Goal: Task Accomplishment & Management: Use online tool/utility

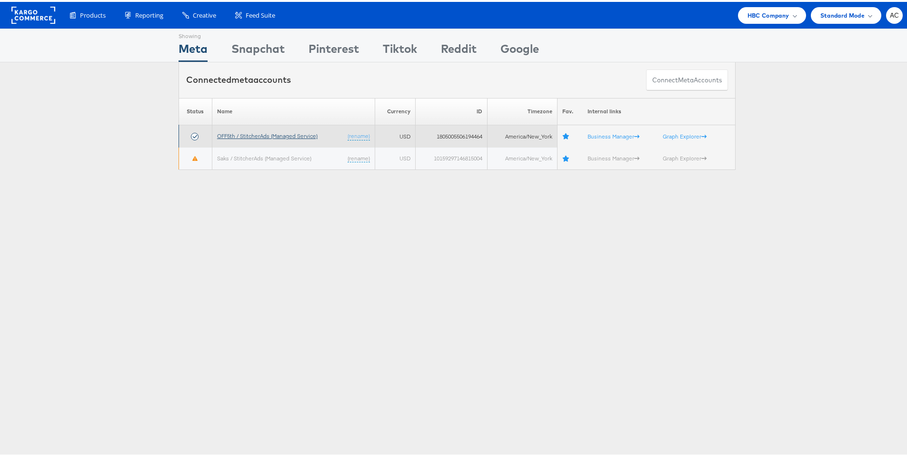
click at [297, 136] on link "OFF5th / StitcherAds (Managed Service)" at bounding box center [267, 133] width 100 height 7
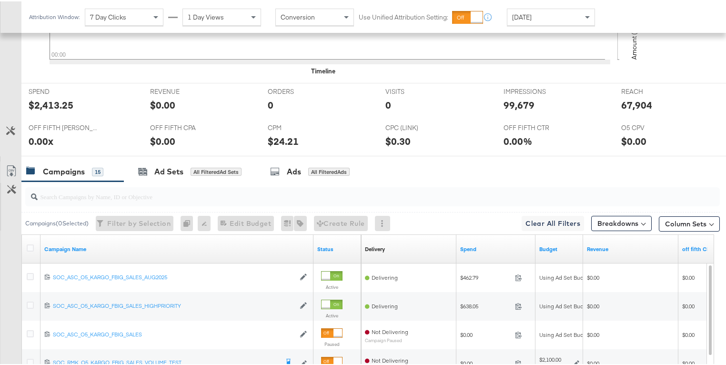
scroll to position [450, 0]
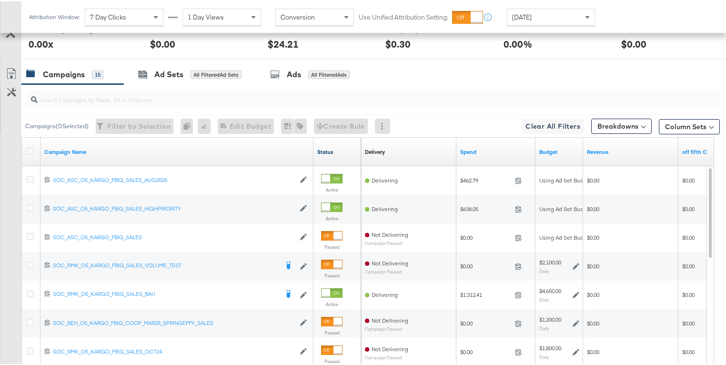
click at [324, 150] on link "Status" at bounding box center [337, 151] width 40 height 8
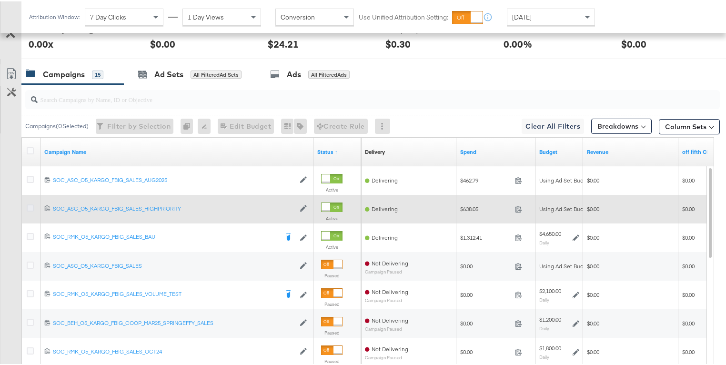
click at [32, 205] on icon at bounding box center [30, 206] width 7 height 7
click at [0, 0] on input "checkbox" at bounding box center [0, 0] width 0 height 0
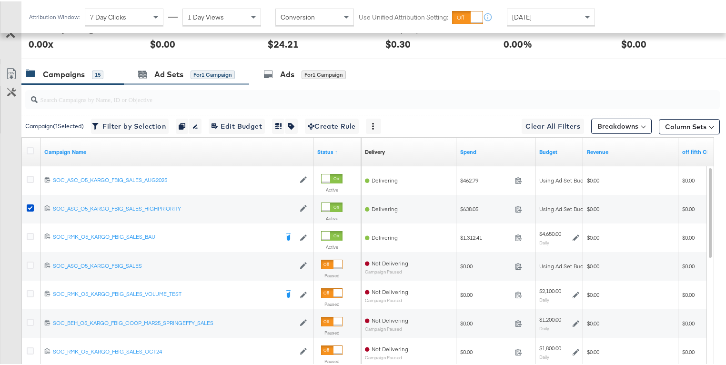
click at [195, 80] on div "Ad Sets for 1 Campaign" at bounding box center [186, 73] width 125 height 20
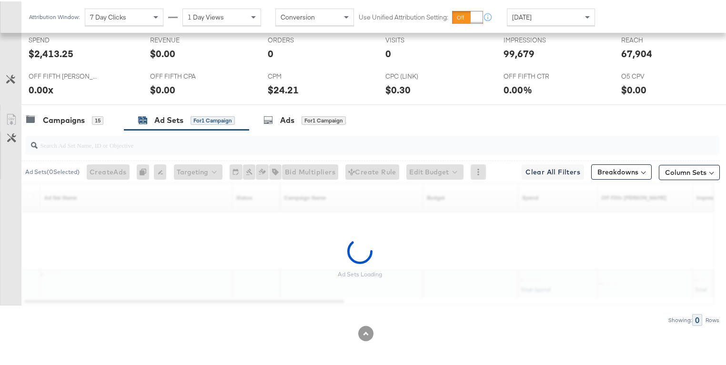
scroll to position [376, 0]
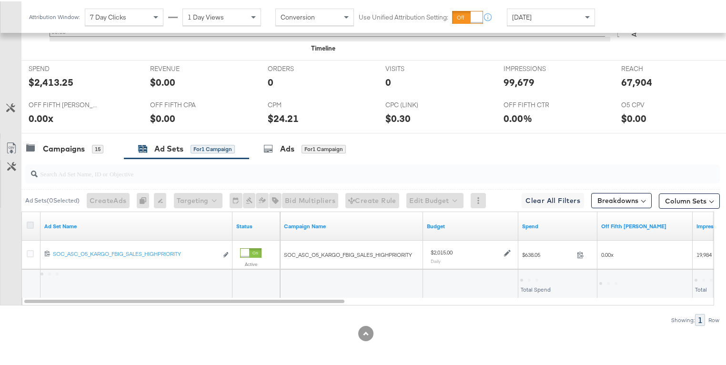
click at [32, 221] on icon at bounding box center [30, 223] width 7 height 7
click at [0, 0] on input "checkbox" at bounding box center [0, 0] width 0 height 0
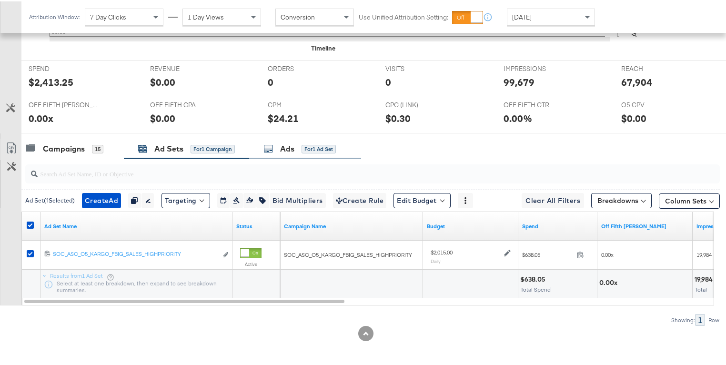
click at [288, 145] on div "Ads" at bounding box center [287, 147] width 14 height 11
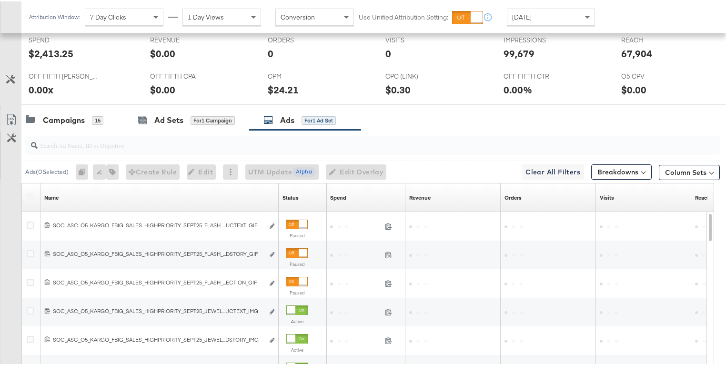
scroll to position [450, 0]
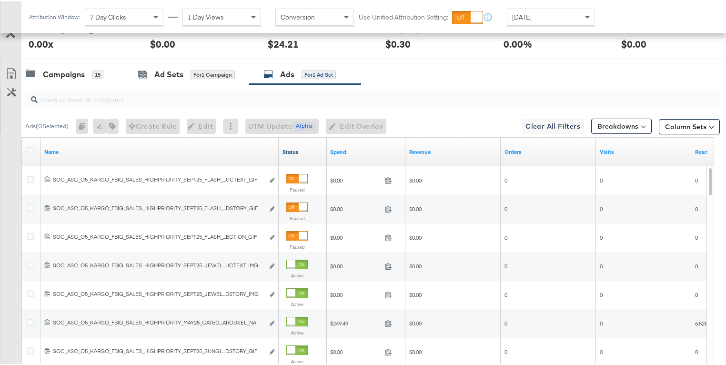
click at [289, 148] on link "Status" at bounding box center [302, 151] width 40 height 8
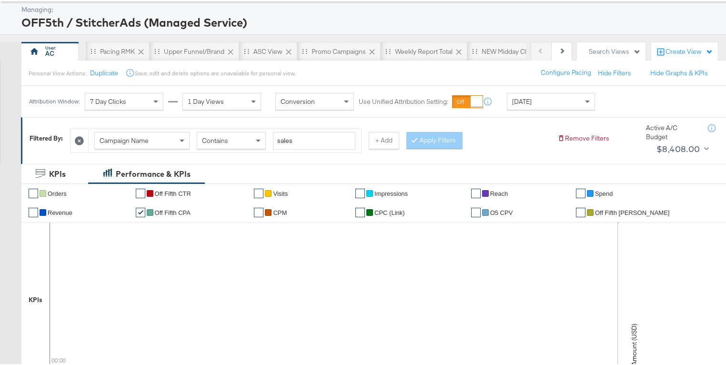
scroll to position [38, 0]
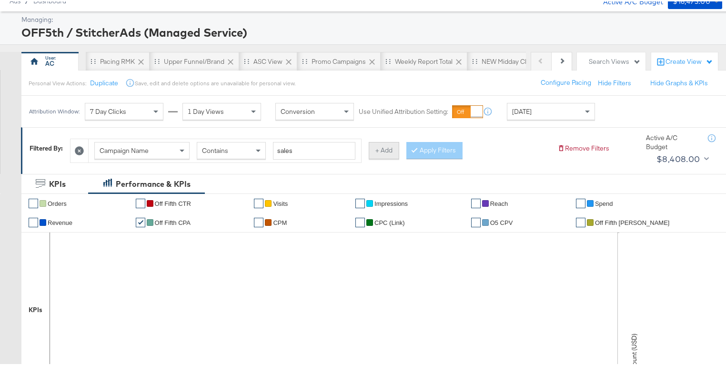
click at [379, 147] on button "+ Add" at bounding box center [383, 148] width 30 height 17
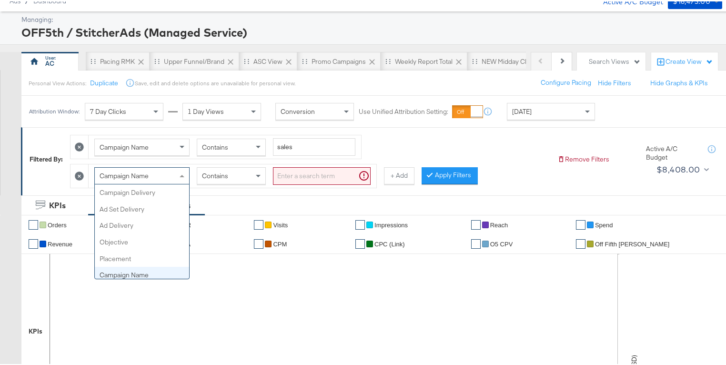
click at [167, 173] on div "Campaign Name" at bounding box center [142, 174] width 94 height 16
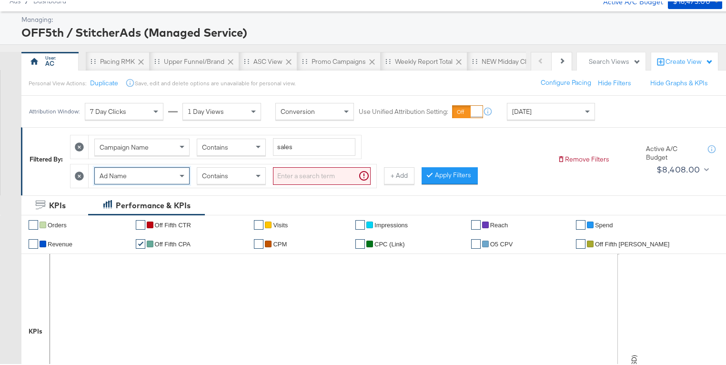
click at [305, 173] on input "search" at bounding box center [322, 175] width 98 height 18
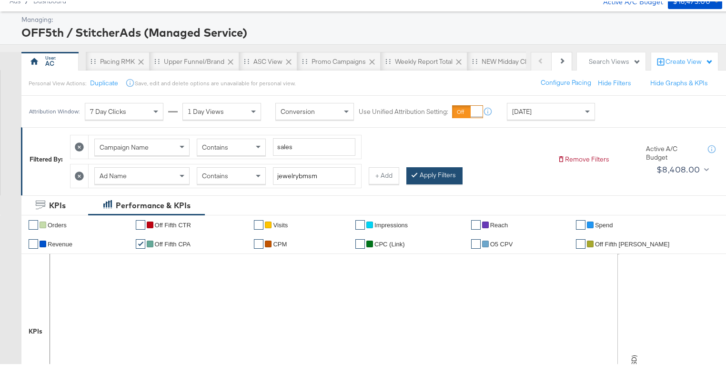
click at [425, 175] on button "Apply Filters" at bounding box center [434, 174] width 56 height 17
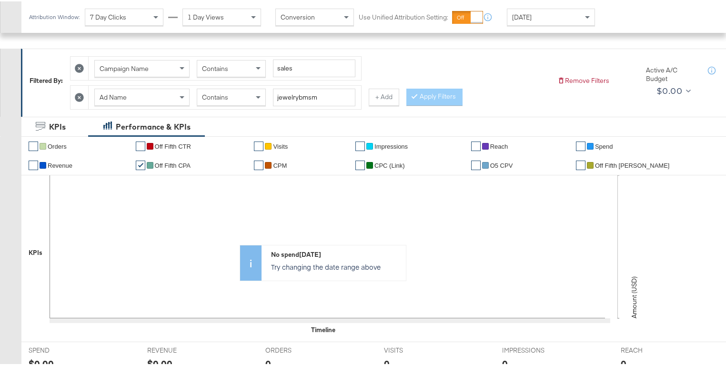
scroll to position [112, 0]
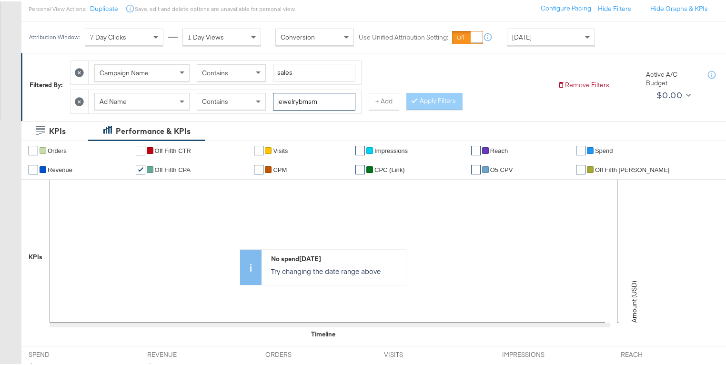
click at [343, 99] on input "jewelrybmsm" at bounding box center [314, 100] width 82 height 18
type input "jewelry"
click at [413, 102] on div at bounding box center [416, 99] width 7 height 9
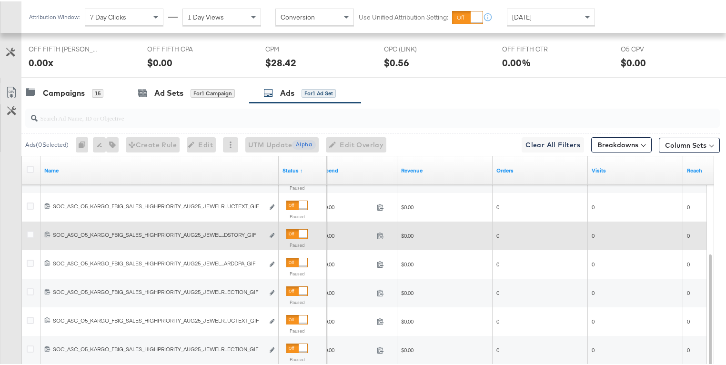
scroll to position [458, 0]
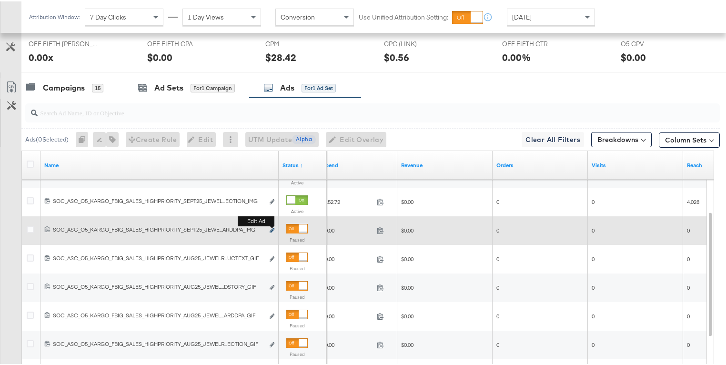
click at [270, 229] on icon "link" at bounding box center [271, 228] width 5 height 5
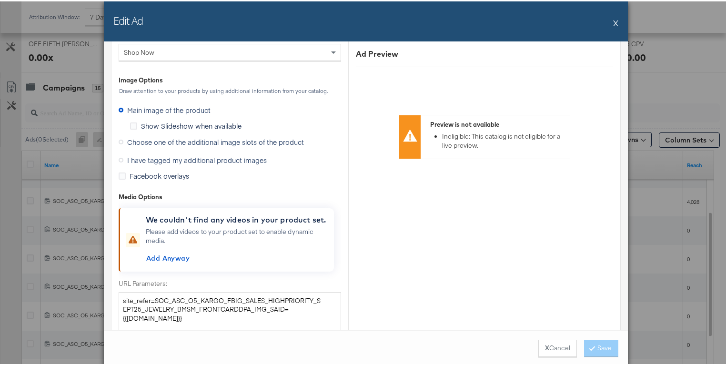
scroll to position [1255, 0]
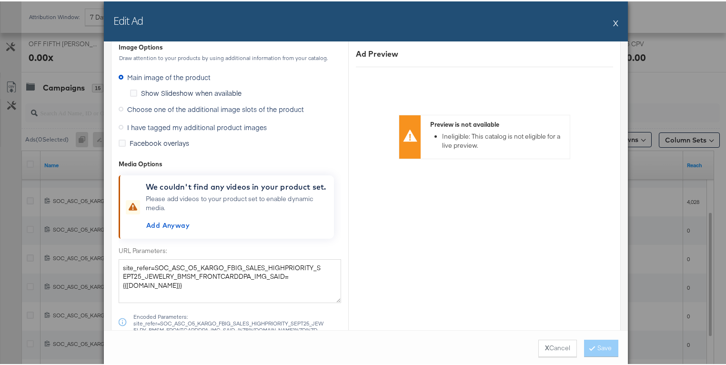
click at [246, 103] on span "Choose one of the additional image slots of the product" at bounding box center [215, 108] width 177 height 10
click at [0, 0] on input "Choose one of the additional image slots of the product" at bounding box center [0, 0] width 0 height 0
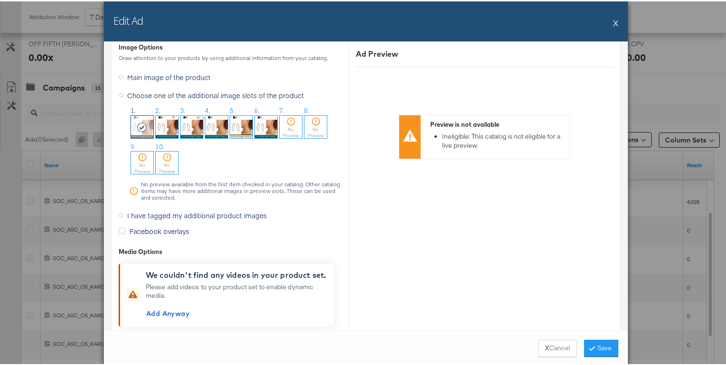
click at [215, 125] on img at bounding box center [216, 125] width 22 height 22
click at [600, 347] on button "Save" at bounding box center [601, 346] width 34 height 17
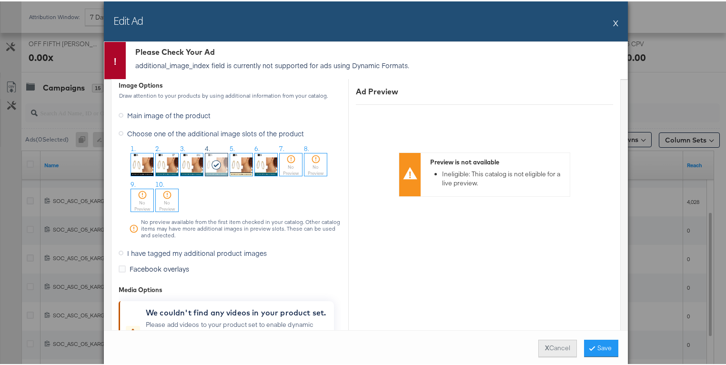
click at [546, 346] on button "X Cancel" at bounding box center [557, 346] width 39 height 17
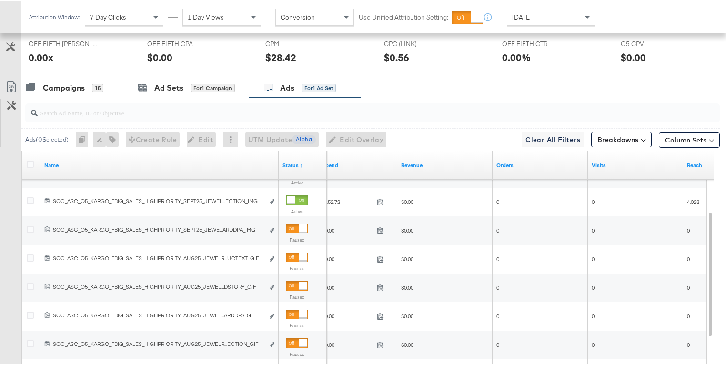
click at [133, 105] on input "search" at bounding box center [347, 107] width 619 height 19
click at [87, 90] on div "Campaigns 15" at bounding box center [64, 86] width 77 height 11
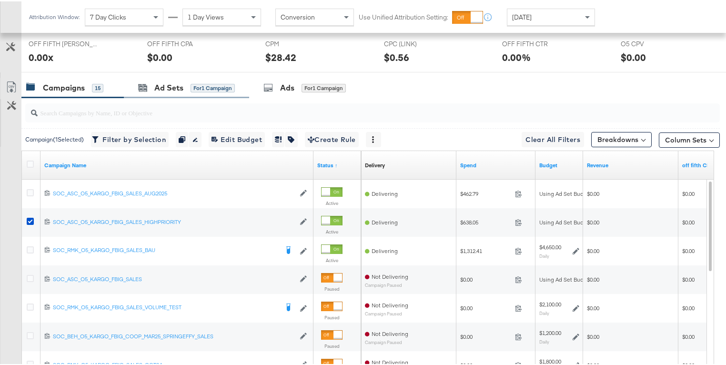
click at [134, 84] on div "Ad Sets for 1 Campaign" at bounding box center [186, 86] width 125 height 20
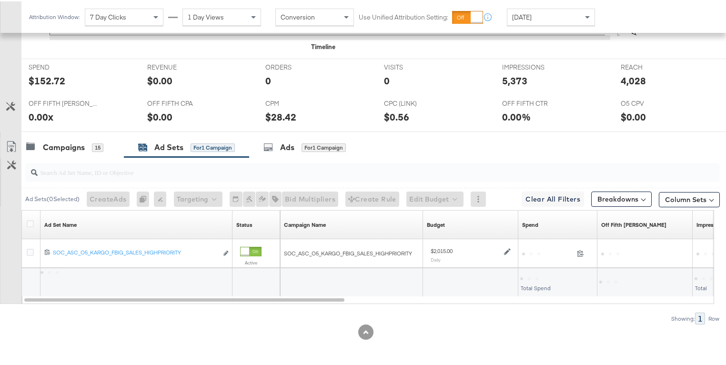
scroll to position [397, 0]
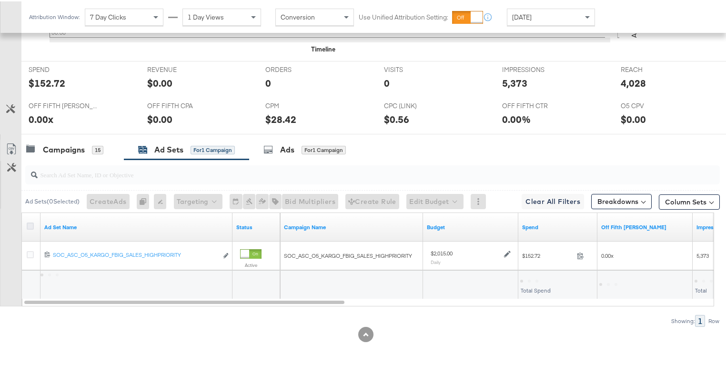
click at [29, 223] on icon at bounding box center [30, 224] width 7 height 7
click at [0, 0] on input "checkbox" at bounding box center [0, 0] width 0 height 0
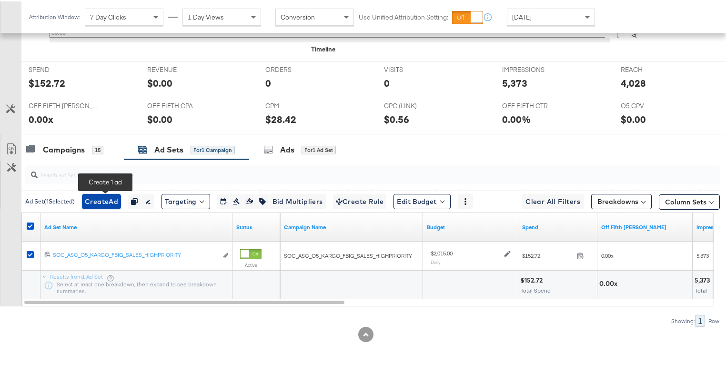
click at [113, 198] on span "Create Ad" at bounding box center [101, 200] width 33 height 12
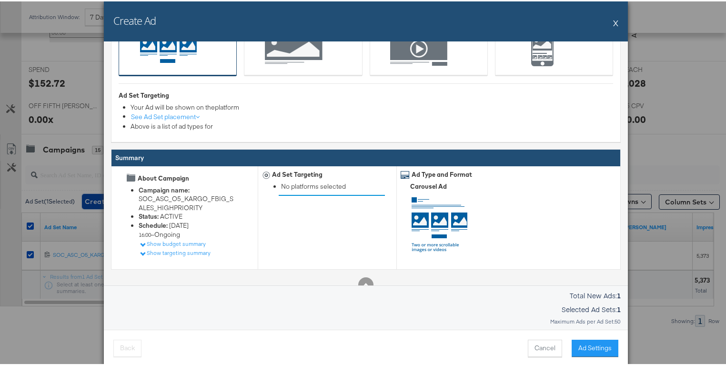
scroll to position [126, 0]
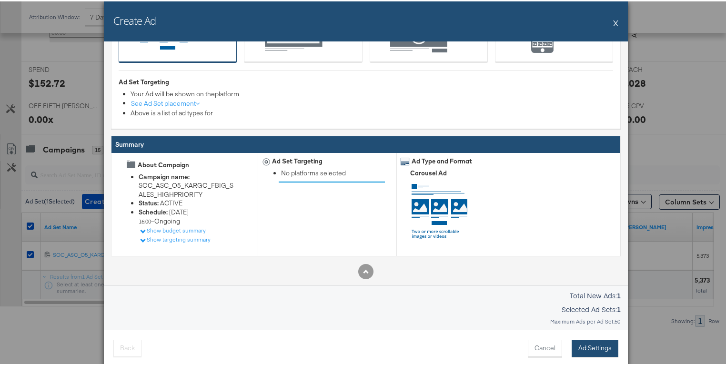
click at [575, 345] on button "Ad Settings" at bounding box center [594, 346] width 47 height 17
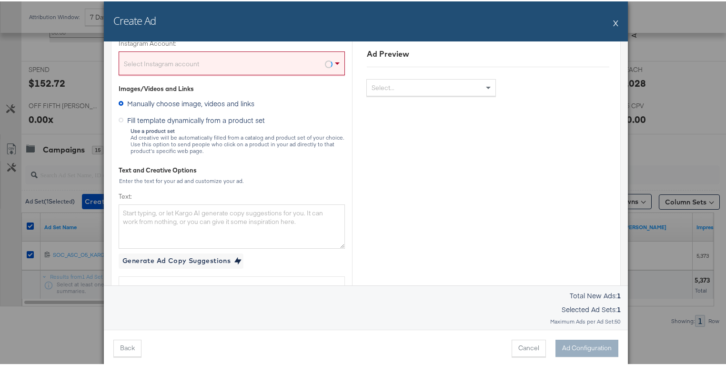
scroll to position [0, 0]
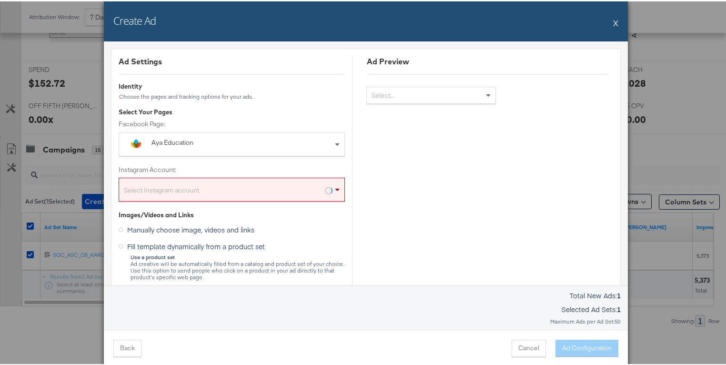
click at [229, 189] on div "Select Instagram account" at bounding box center [231, 189] width 225 height 19
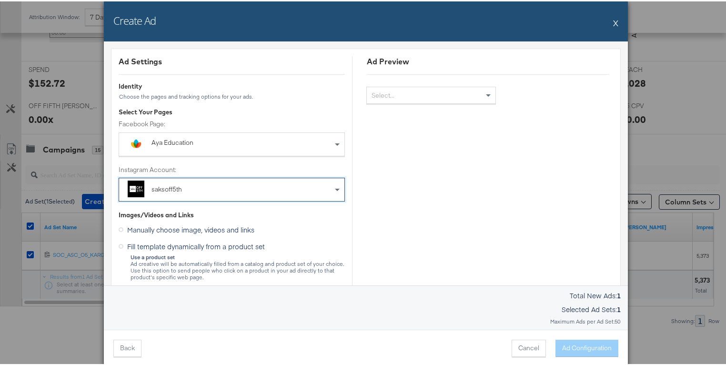
click at [218, 143] on div "Aya Education" at bounding box center [209, 142] width 117 height 10
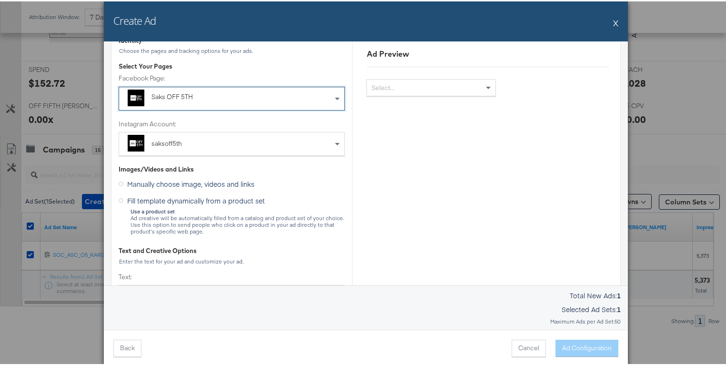
scroll to position [53, 0]
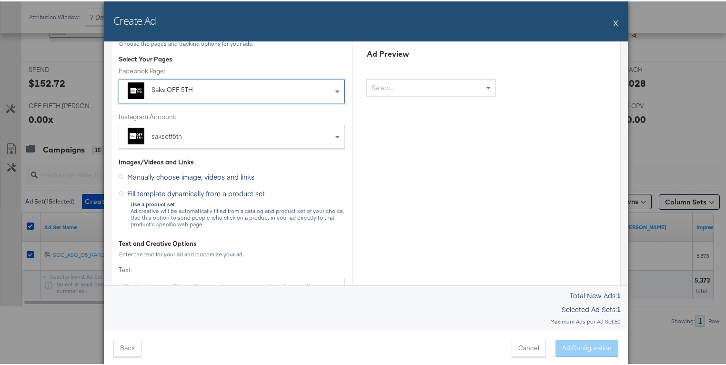
click at [225, 194] on span "Fill template dynamically from a product set" at bounding box center [196, 192] width 138 height 10
click at [0, 0] on input "Fill template dynamically from a product set" at bounding box center [0, 0] width 0 height 0
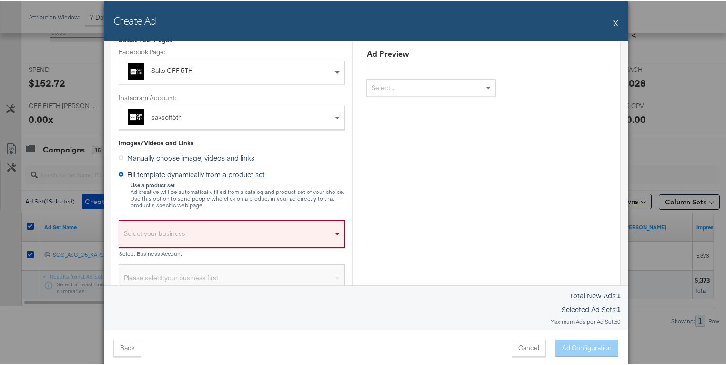
scroll to position [127, 0]
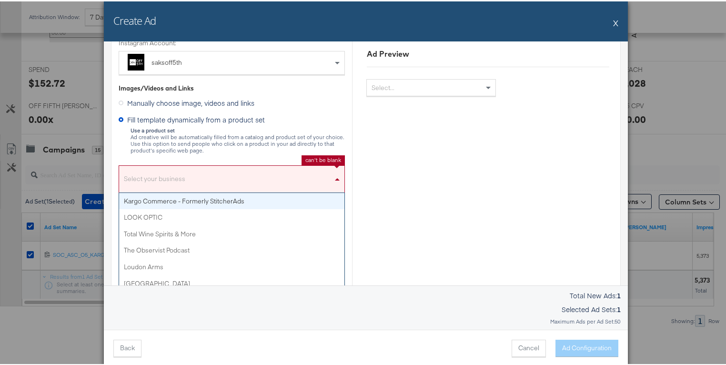
click at [209, 177] on div "Select your business" at bounding box center [231, 180] width 225 height 22
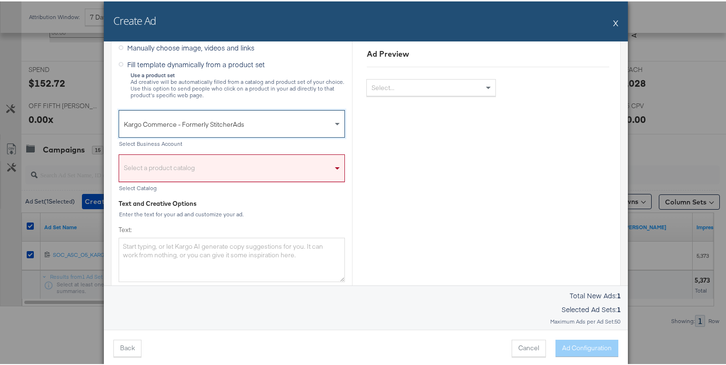
scroll to position [187, 0]
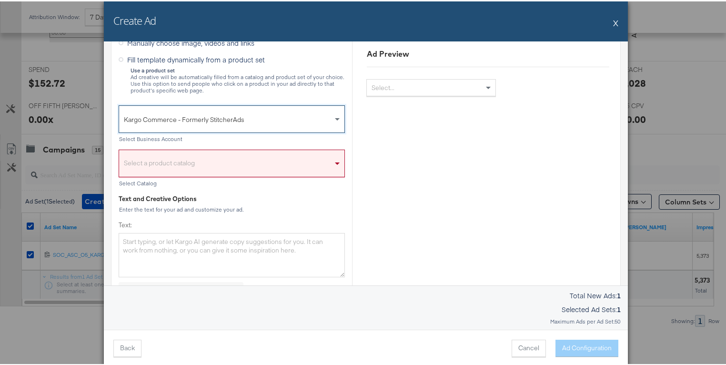
click at [205, 160] on div "Select a product catalog" at bounding box center [231, 164] width 225 height 22
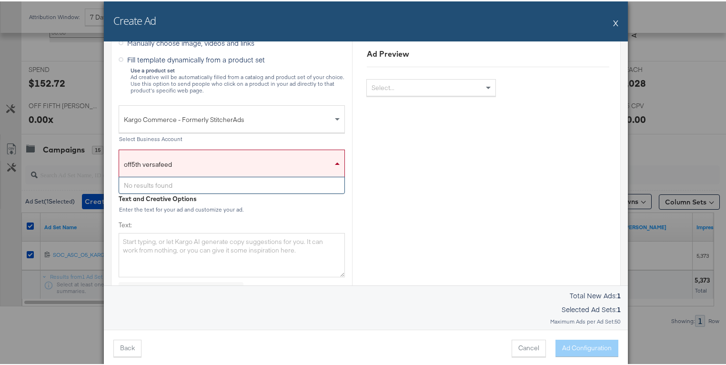
type input "off5th versafeed"
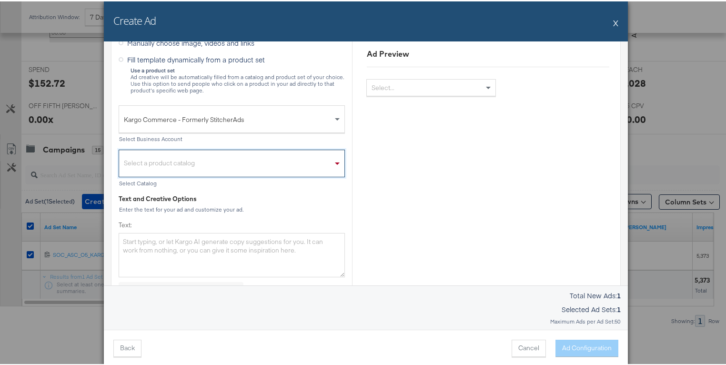
paste input "959457925079606"
type input "959457925079606"
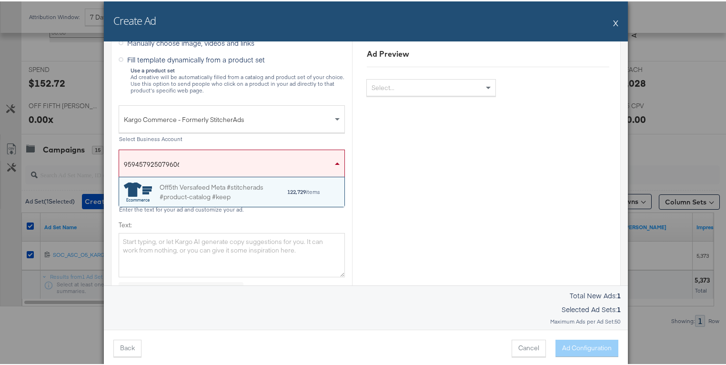
scroll to position [24, 219]
click at [224, 198] on div "Off5th Versafeed Meta #stitcherads #product-catalog #keep" at bounding box center [222, 190] width 127 height 20
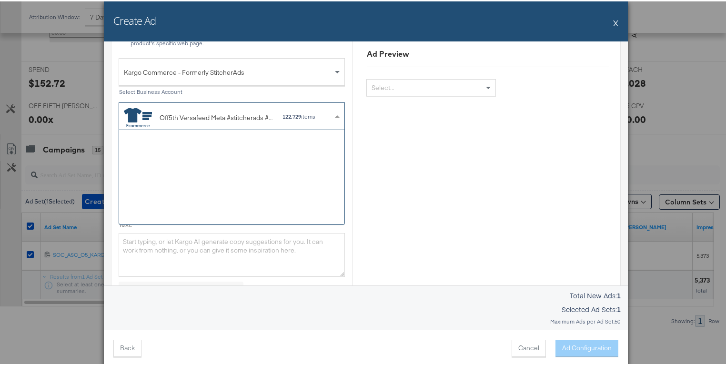
scroll to position [88, 219]
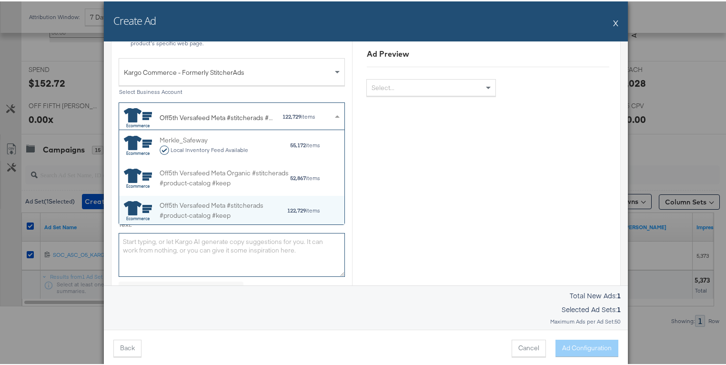
click at [206, 250] on textarea "Text:" at bounding box center [232, 253] width 226 height 44
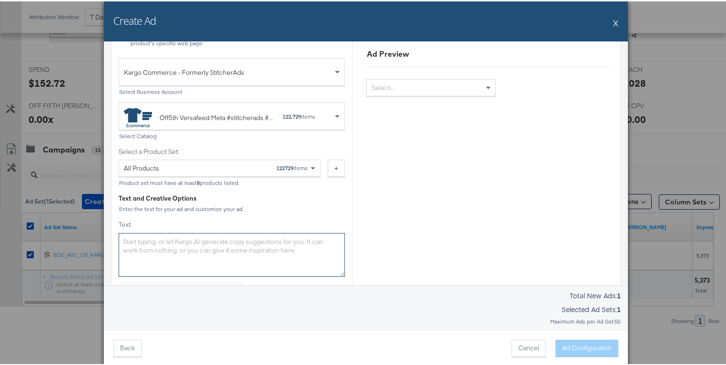
paste textarea "Buy more, save more on jewelry! Take up to 40% OFF for a limited time, online a…"
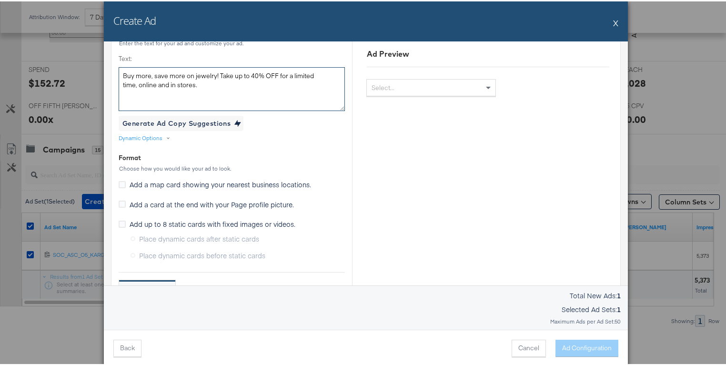
scroll to position [447, 0]
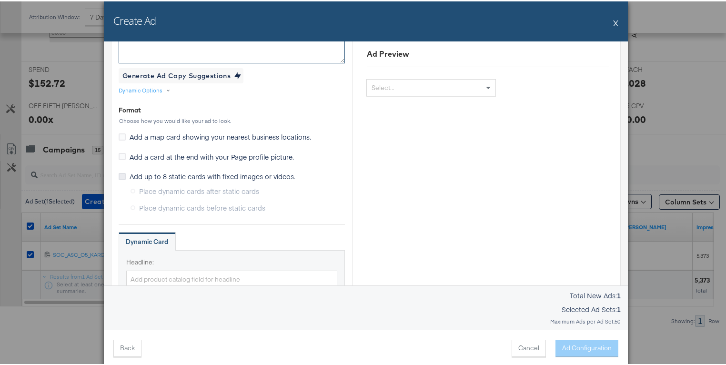
type textarea "Buy more, save more on jewelry! Take up to 40% OFF for a limited time, online a…"
click at [120, 173] on icon at bounding box center [122, 174] width 7 height 7
click at [0, 0] on input "Add up to 8 static cards with fixed images or videos." at bounding box center [0, 0] width 0 height 0
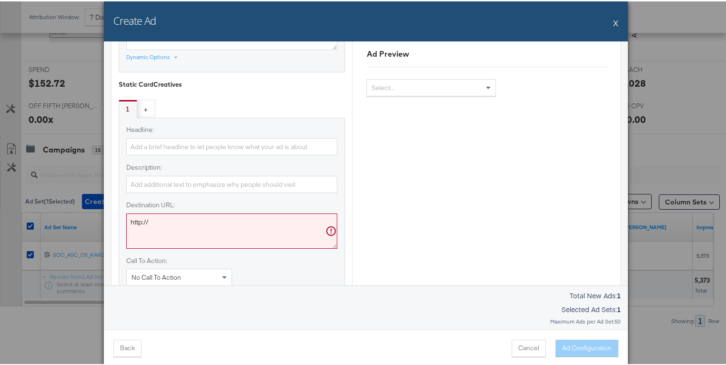
scroll to position [781, 0]
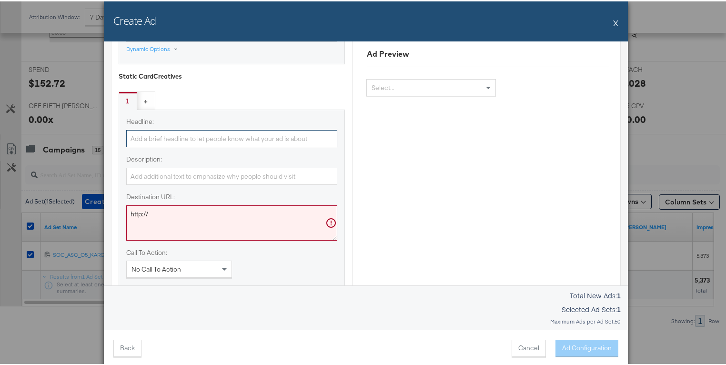
click at [166, 133] on input "Headline:" at bounding box center [231, 138] width 211 height 18
paste input "Jewelry Sale"
type input "Jewelry Sale"
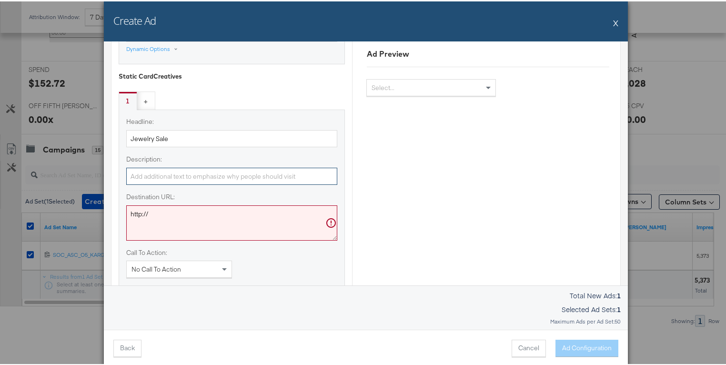
click at [186, 171] on input "Description:" at bounding box center [231, 175] width 211 height 18
paste input "Shop Saks OFF 5TH"
type input "Shop Saks OFF 5TH"
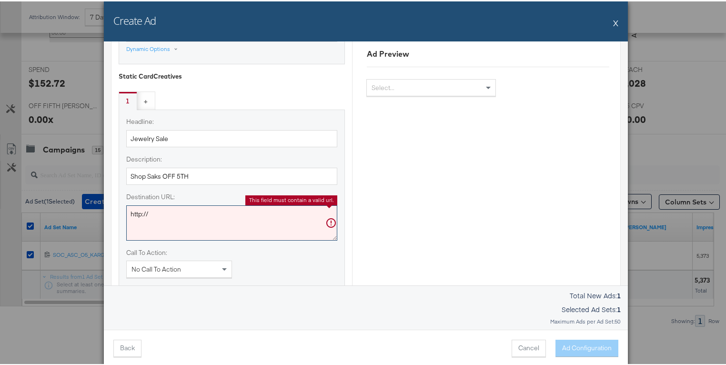
click at [207, 222] on textarea "http://" at bounding box center [231, 221] width 211 height 35
click at [207, 221] on textarea "http://" at bounding box center [231, 221] width 211 height 35
paste textarea "s://[DOMAIN_NAME][URL]"
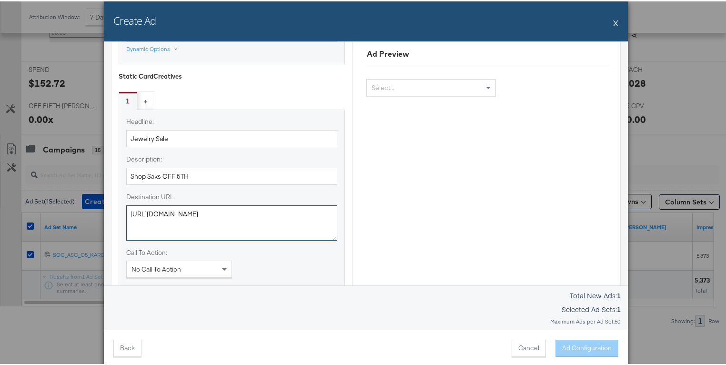
type textarea "[URL][DOMAIN_NAME]"
click at [202, 264] on div "No Call To Action" at bounding box center [179, 267] width 105 height 16
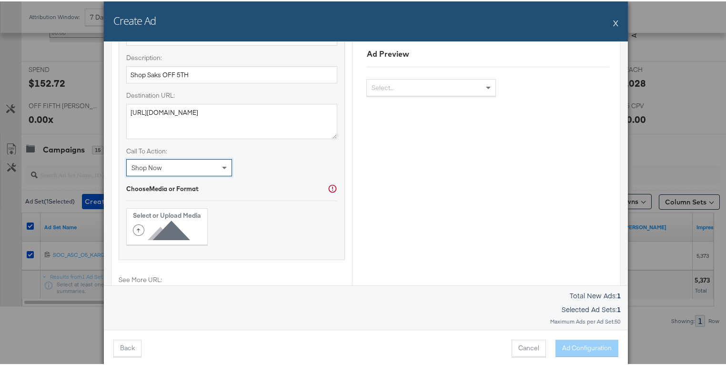
scroll to position [901, 0]
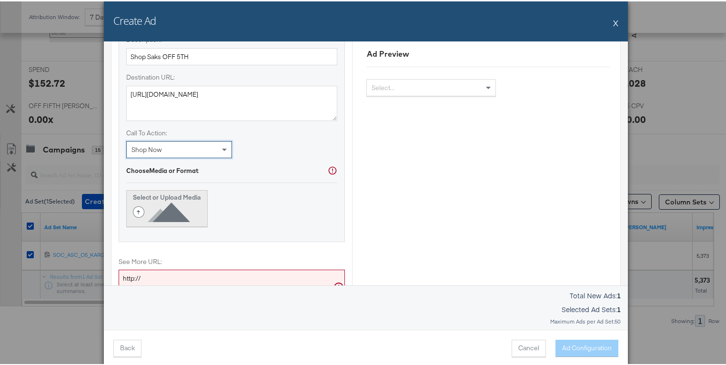
click at [155, 208] on icon at bounding box center [163, 210] width 61 height 21
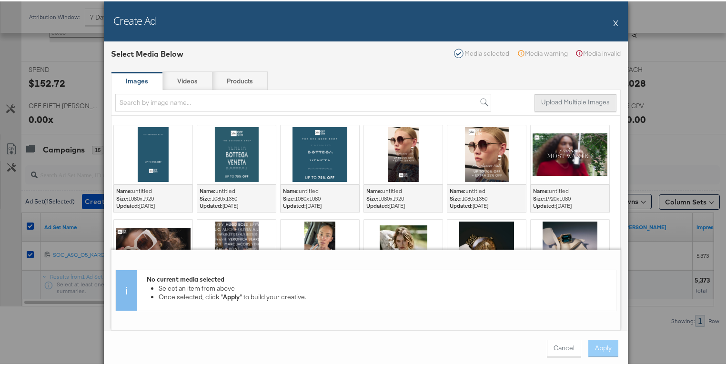
click at [557, 101] on button "Upload Multiple Images" at bounding box center [575, 101] width 82 height 17
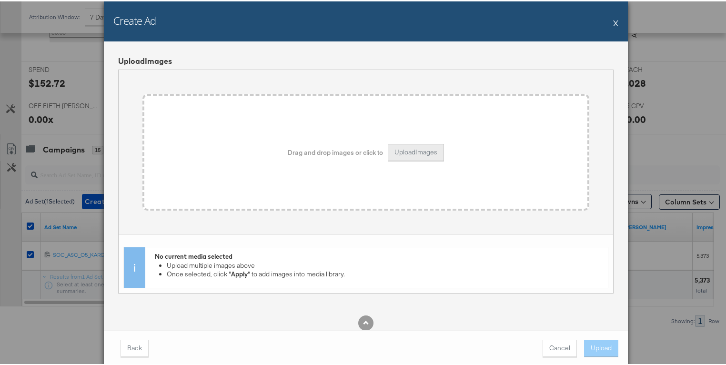
click at [393, 149] on button "Upload Images" at bounding box center [416, 150] width 56 height 17
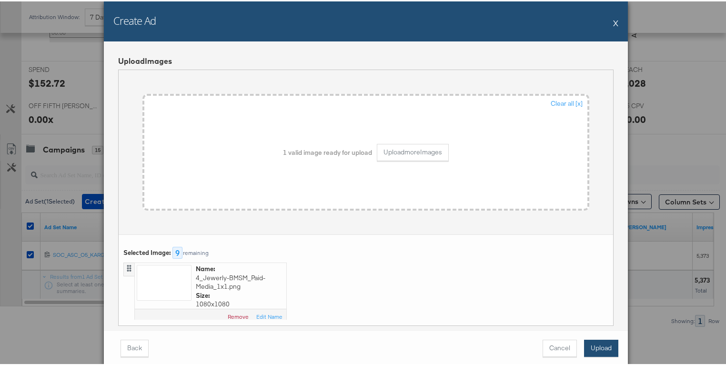
click at [589, 343] on button "Upload" at bounding box center [601, 346] width 34 height 17
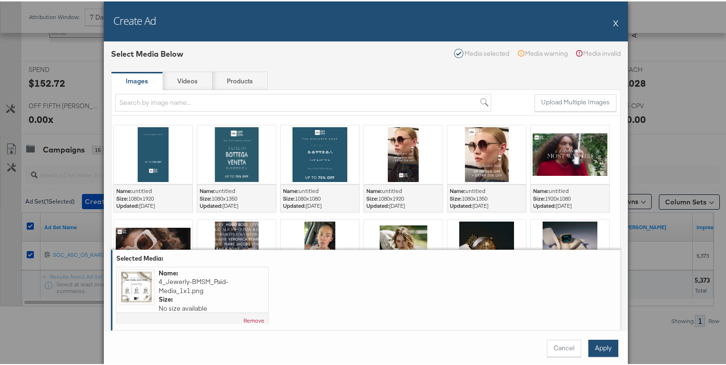
click at [594, 349] on button "Apply" at bounding box center [603, 346] width 30 height 17
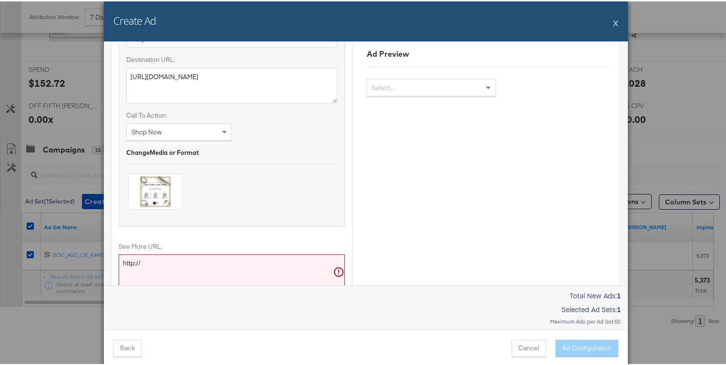
scroll to position [920, 0]
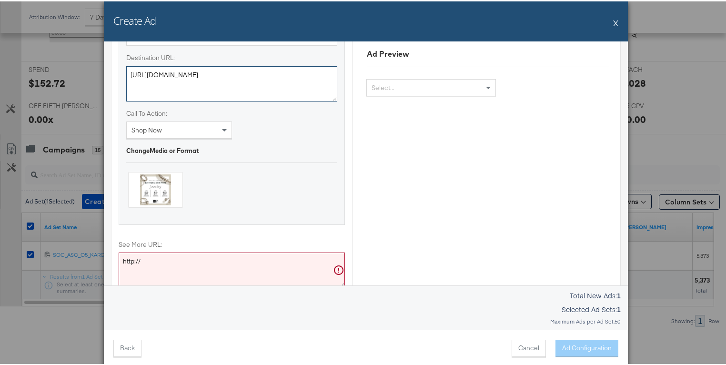
click at [234, 73] on textarea "[URL][DOMAIN_NAME]" at bounding box center [231, 82] width 211 height 35
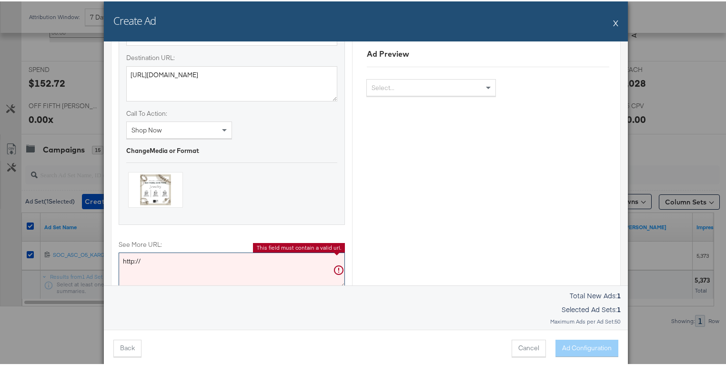
click at [254, 262] on textarea "http://" at bounding box center [232, 268] width 226 height 35
paste textarea "s://[DOMAIN_NAME][URL]"
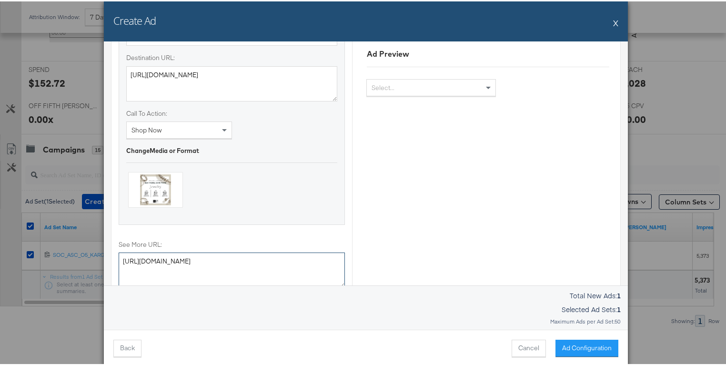
type textarea "[URL][DOMAIN_NAME]"
click at [254, 186] on div "Change Media or Format" at bounding box center [231, 176] width 211 height 63
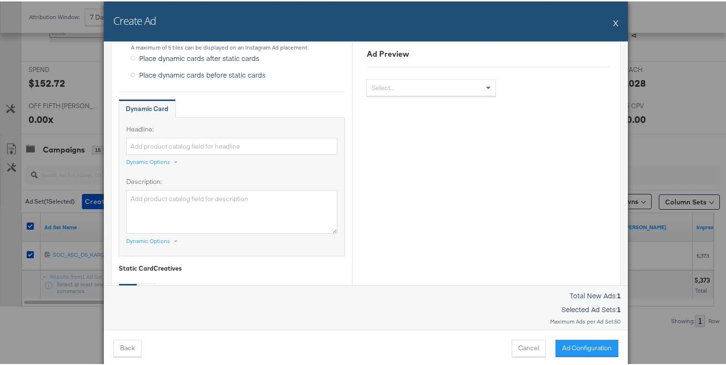
scroll to position [589, 0]
click at [264, 142] on input "Headline:" at bounding box center [231, 145] width 211 height 18
click at [157, 159] on div "Dynamic Options" at bounding box center [148, 161] width 44 height 8
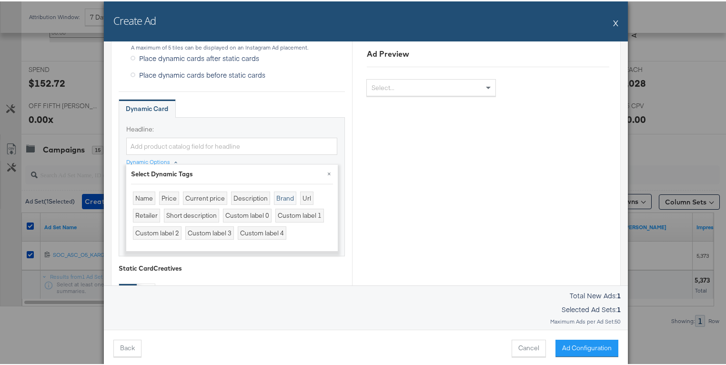
click at [274, 195] on div "Brand" at bounding box center [285, 197] width 22 height 14
click at [239, 143] on input "{{product.brand}}" at bounding box center [231, 145] width 211 height 18
click at [137, 196] on div "Name" at bounding box center [144, 197] width 22 height 14
type input "{{product.brand}} {{[DOMAIN_NAME]}}"
click at [266, 156] on div "Dynamic Options × Select Dynamic Tags Name Price Current price Description Bran…" at bounding box center [231, 162] width 211 height 12
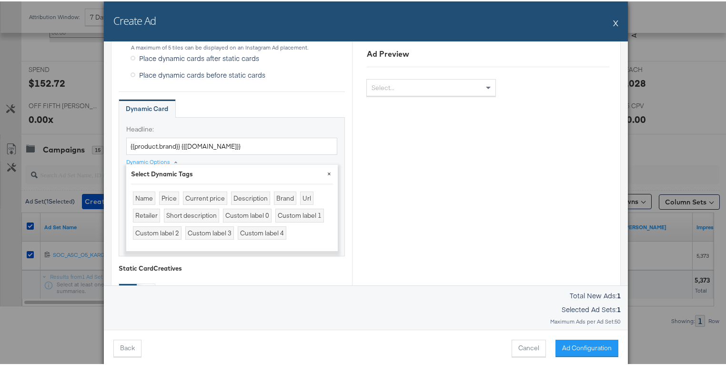
click at [326, 172] on button "×" at bounding box center [328, 171] width 17 height 17
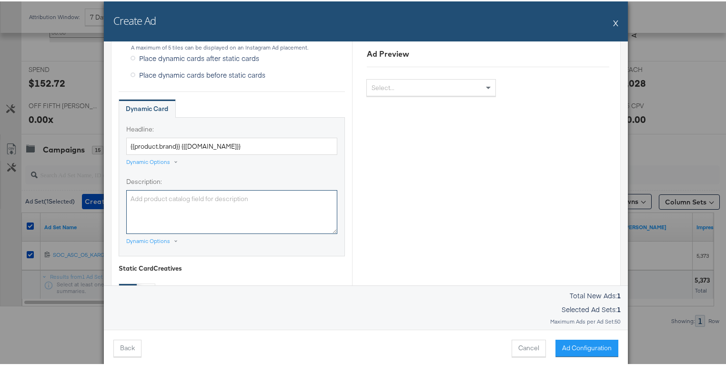
click at [198, 213] on textarea "Description:" at bounding box center [231, 211] width 211 height 44
paste textarea "Shop Saks OFF 5TH"
type textarea "Shop Saks OFF 5TH"
click at [211, 173] on div "Headline: {{product.brand}} {{[DOMAIN_NAME]}} Dynamic Options Description: Shop…" at bounding box center [232, 185] width 226 height 139
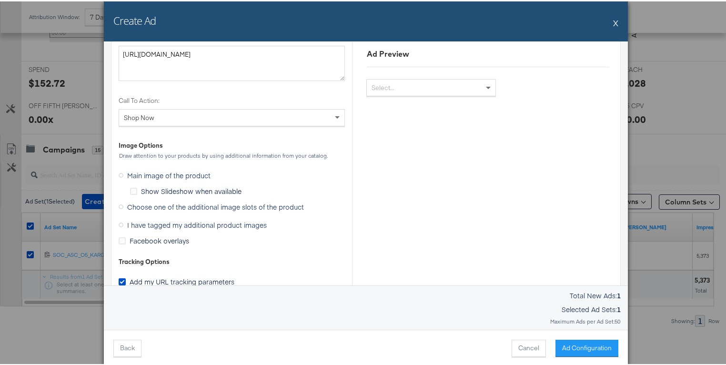
scroll to position [1127, 0]
click at [283, 205] on span "Choose one of the additional image slots of the product" at bounding box center [215, 205] width 177 height 10
click at [0, 0] on input "Choose one of the additional image slots of the product" at bounding box center [0, 0] width 0 height 0
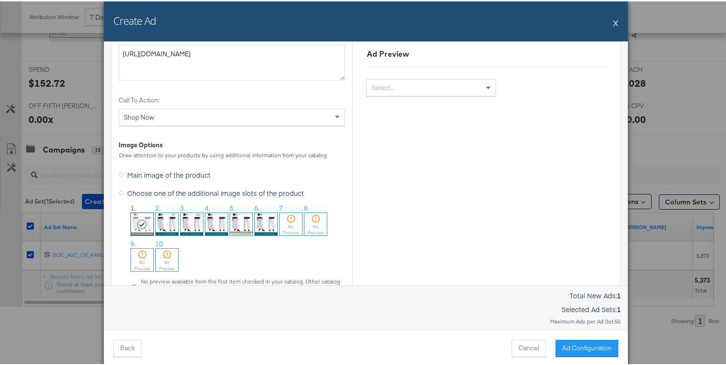
click at [214, 224] on img at bounding box center [216, 222] width 22 height 22
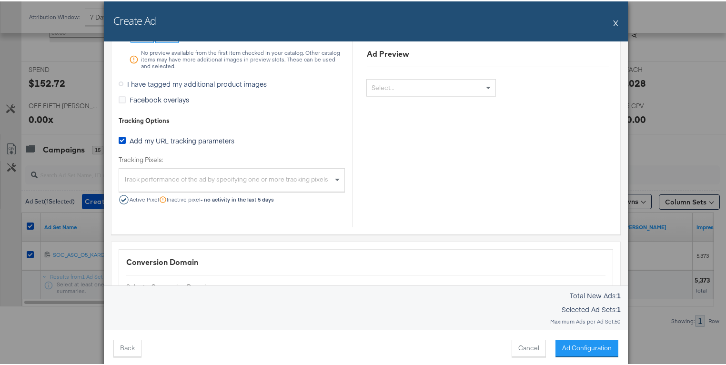
scroll to position [1367, 0]
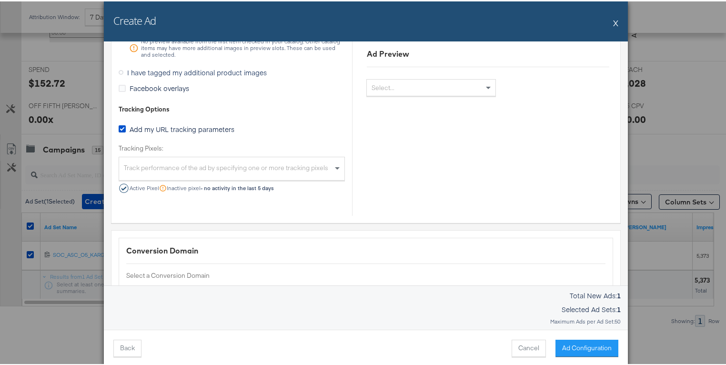
click at [193, 161] on div "Track performance of the ad by specifying one or more tracking pixels" at bounding box center [231, 168] width 225 height 20
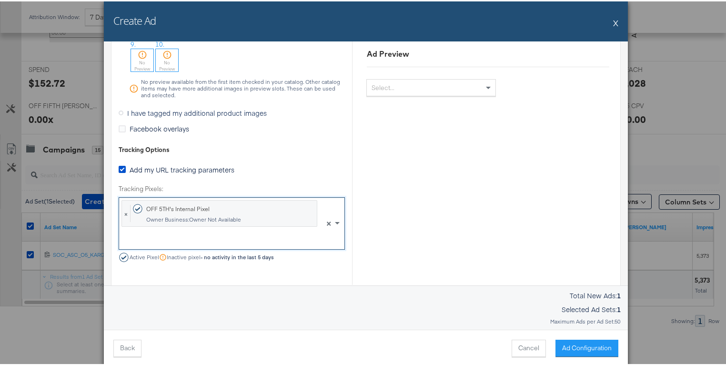
scroll to position [1328, 0]
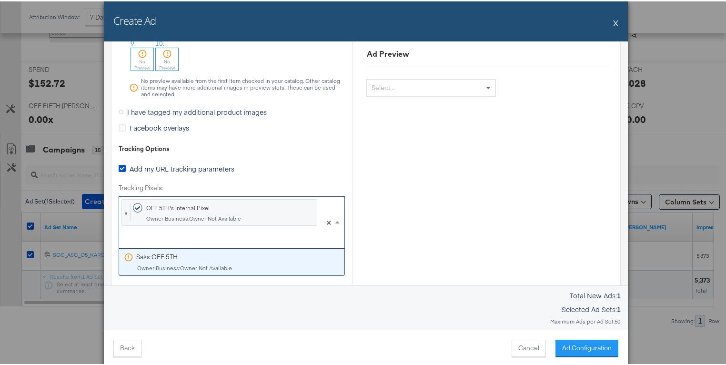
click at [335, 219] on span at bounding box center [337, 220] width 5 height 2
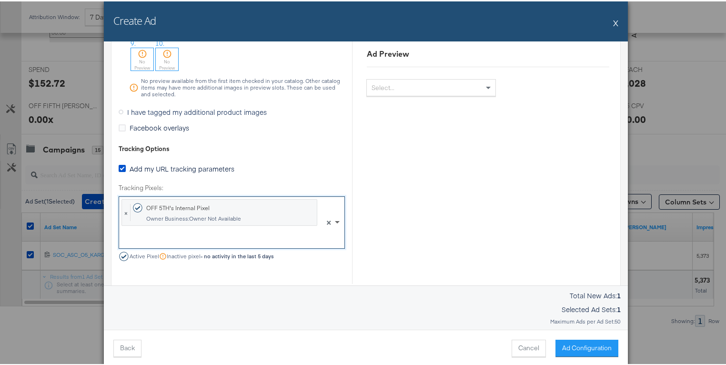
click at [335, 219] on span at bounding box center [337, 220] width 5 height 3
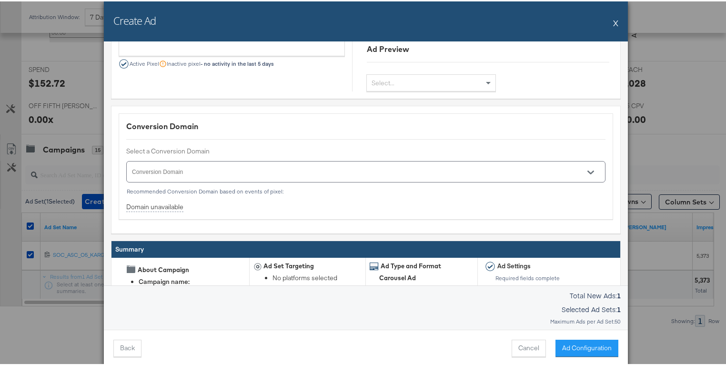
scroll to position [1522, 0]
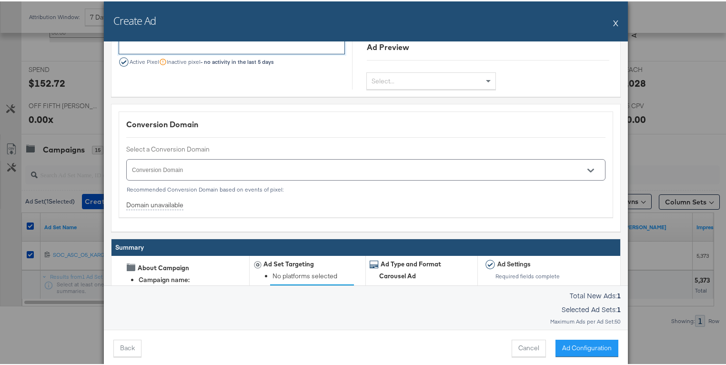
click at [586, 167] on button "Open" at bounding box center [590, 169] width 14 height 14
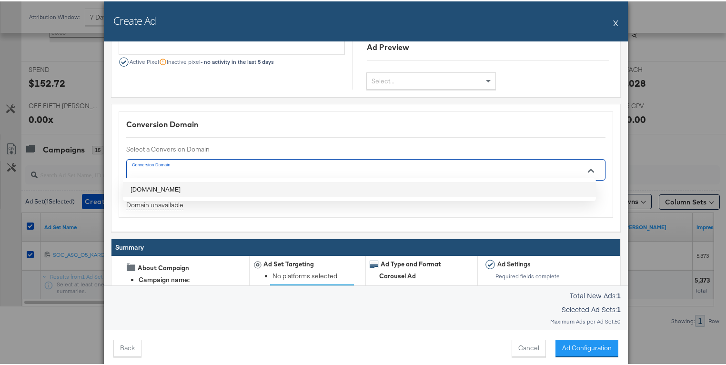
click at [570, 194] on li "[DOMAIN_NAME]" at bounding box center [359, 187] width 473 height 15
type input "[DOMAIN_NAME]"
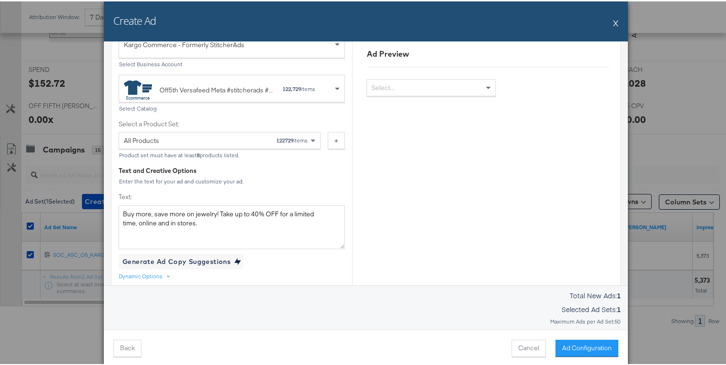
scroll to position [262, 0]
click at [310, 137] on span at bounding box center [312, 138] width 5 height 3
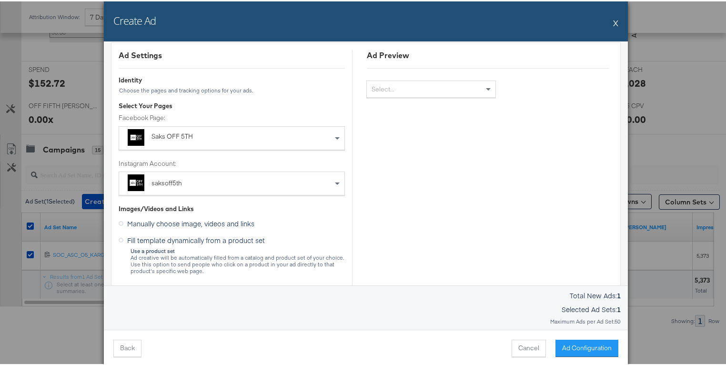
scroll to position [0, 0]
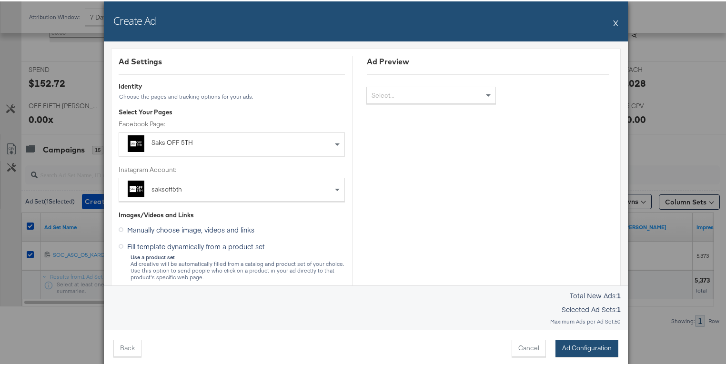
click at [598, 349] on button "Ad Configuration" at bounding box center [586, 346] width 63 height 17
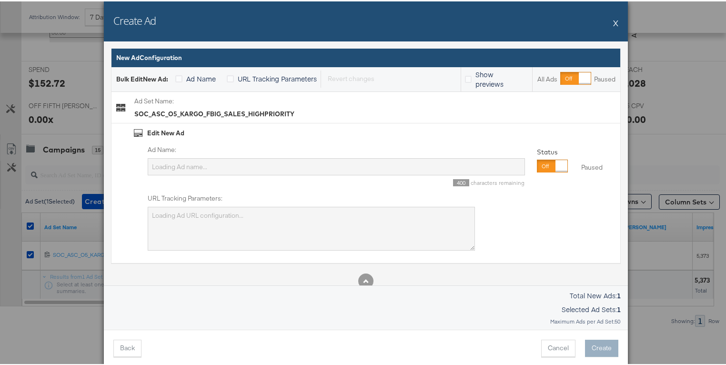
type input "46 US 18-65 Offsite conversions Impressions Autobid"
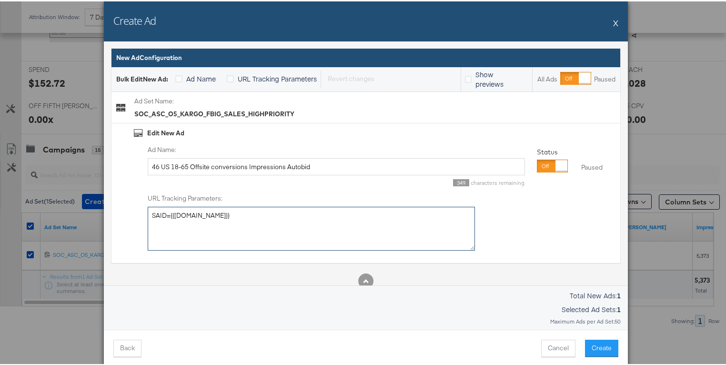
drag, startPoint x: 206, startPoint y: 217, endPoint x: 134, endPoint y: 212, distance: 72.0
click at [134, 212] on div "Ad Name: 46 US 18-65 Offsite conversions Impressions Autobid 349 characters rem…" at bounding box center [374, 197] width 481 height 106
paste textarea "site_refer=SOC_ASC_O5_KARGO_FBIG_SALES_HIGHPRIORITY_SEPT25_JEWELRY_BMSM_FRONTCA…"
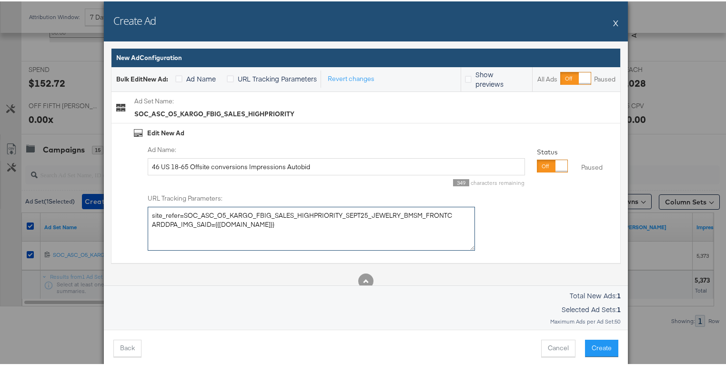
type textarea "site_refer=SOC_ASC_O5_KARGO_FBIG_SALES_HIGHPRIORITY_SEPT25_JEWELRY_BMSM_FRONTCA…"
click at [223, 165] on input "46 US 18-65 Offsite conversions Impressions Autobid" at bounding box center [336, 166] width 377 height 18
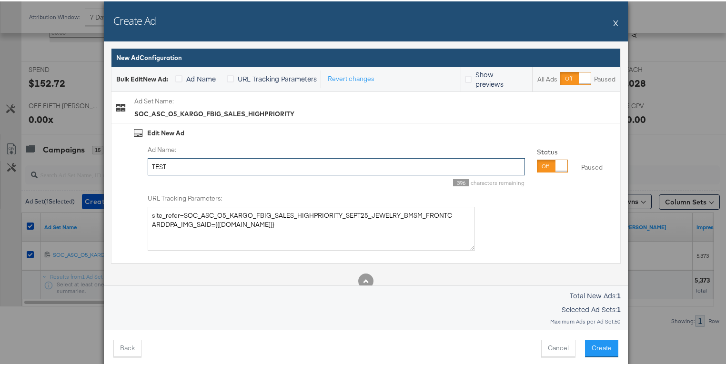
type input "TEST"
click at [520, 222] on div "Ad Name: TEST 396 characters remaining Status Paused Paused URL Tracking Parame…" at bounding box center [374, 197] width 481 height 106
click at [544, 169] on div at bounding box center [552, 164] width 31 height 13
click at [596, 345] on button "Create" at bounding box center [601, 346] width 33 height 17
